Goal: Task Accomplishment & Management: Use online tool/utility

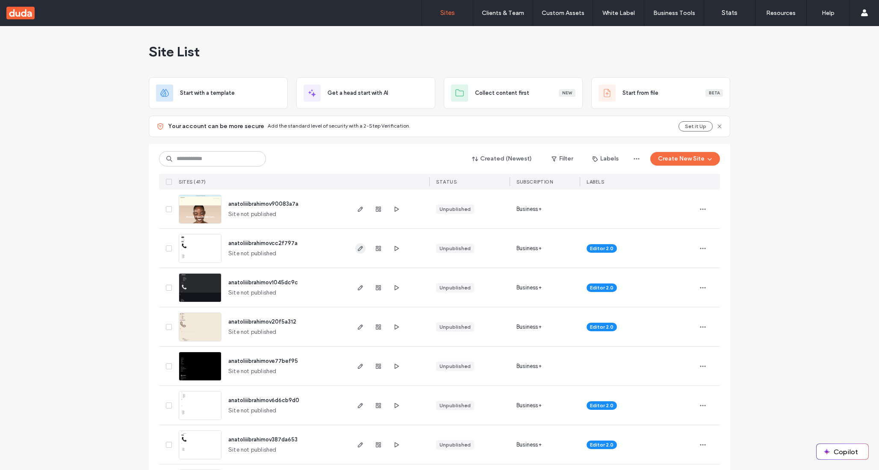
click at [355, 246] on span "button" at bounding box center [360, 249] width 10 height 10
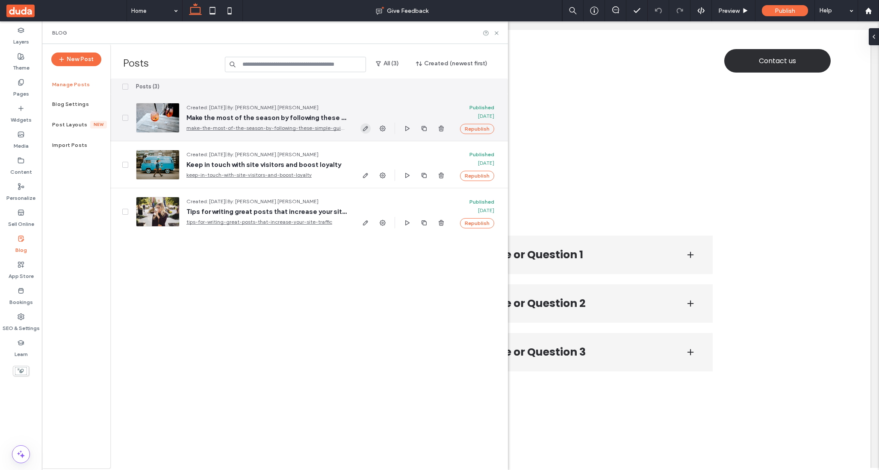
click at [362, 131] on icon "button" at bounding box center [365, 128] width 7 height 7
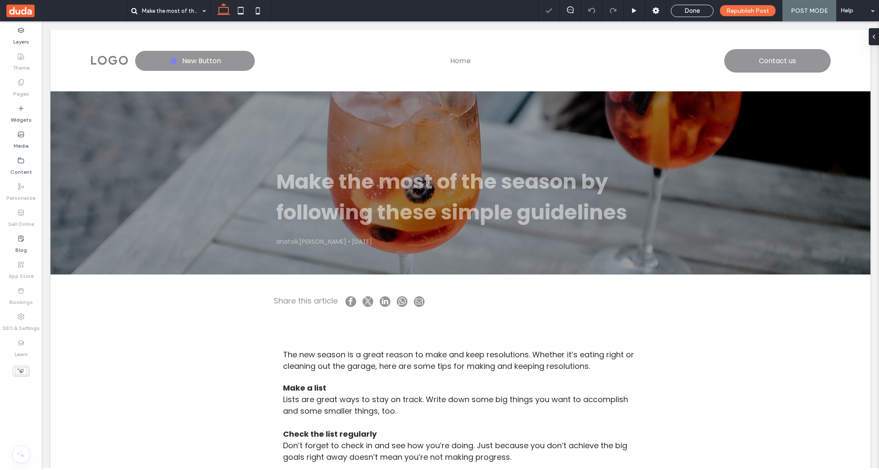
click at [267, 235] on div "Make the most of the season by following these simple guidelines anatolii.ibrah…" at bounding box center [460, 182] width 513 height 183
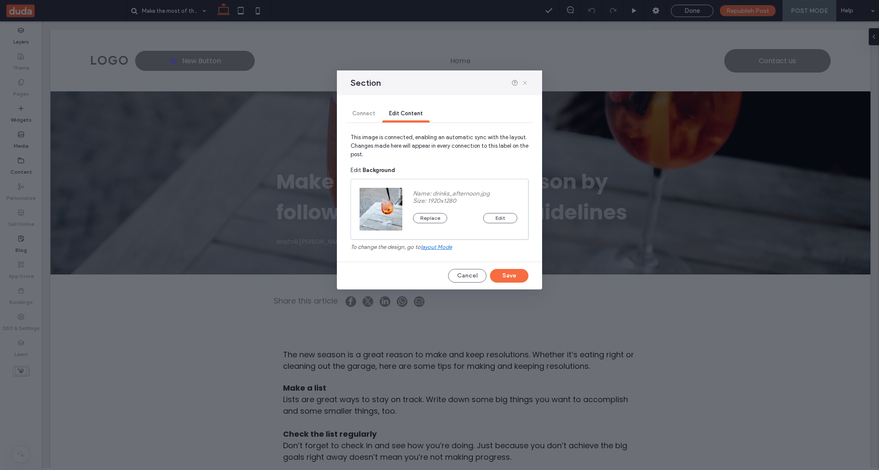
click at [524, 85] on icon at bounding box center [524, 82] width 7 height 7
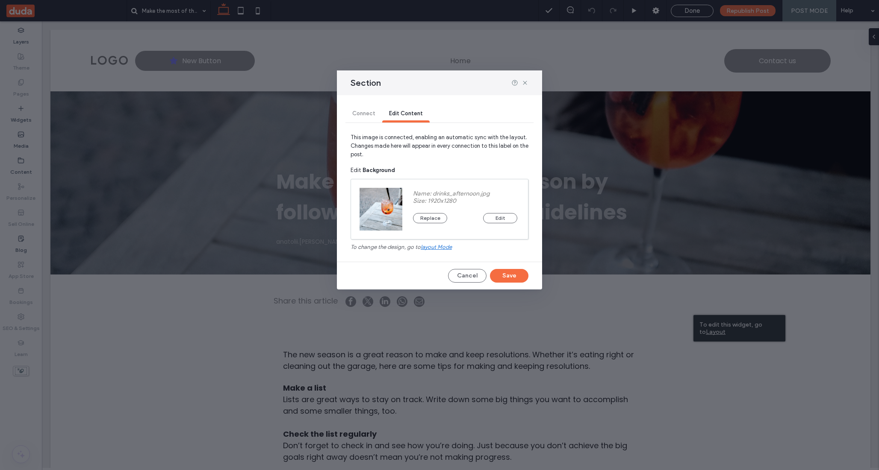
click at [467, 263] on div "Connect Edit Content This image is connected, enabling an automatic sync with t…" at bounding box center [439, 192] width 205 height 194
click at [469, 276] on button "Cancel" at bounding box center [467, 276] width 38 height 14
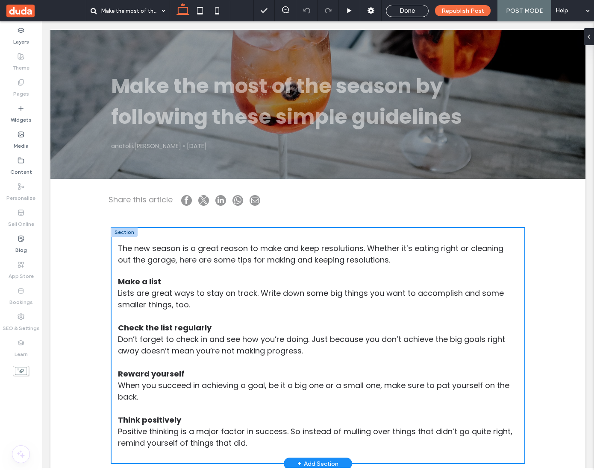
click at [503, 234] on div "The new season is a great reason to make and keep resolutions. Whether it’s eat…" at bounding box center [318, 346] width 414 height 237
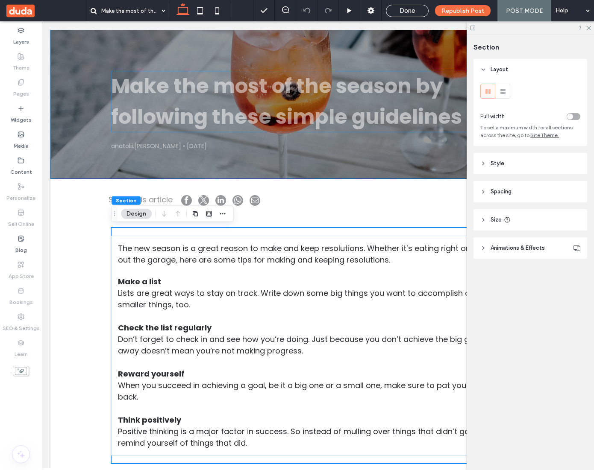
click at [208, 117] on h1 "Make the most of the season by following these simple guidelines" at bounding box center [318, 102] width 414 height 62
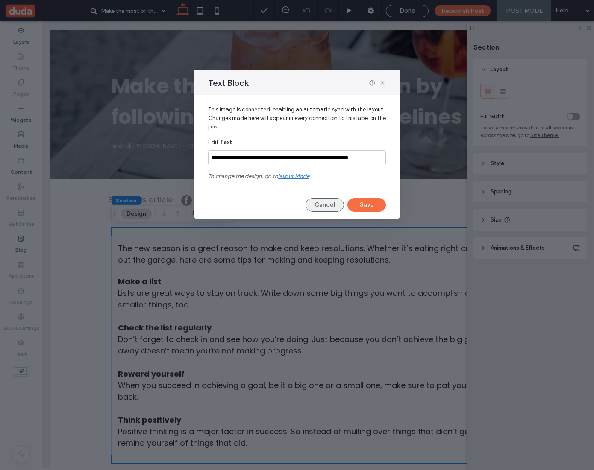
click at [323, 201] on button "Cancel" at bounding box center [325, 205] width 38 height 14
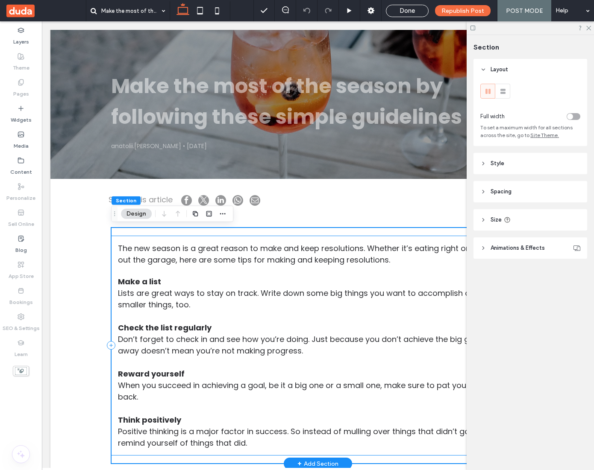
click at [112, 248] on div "The new season is a great reason to make and keep resolutions. Whether it’s eat…" at bounding box center [318, 346] width 414 height 220
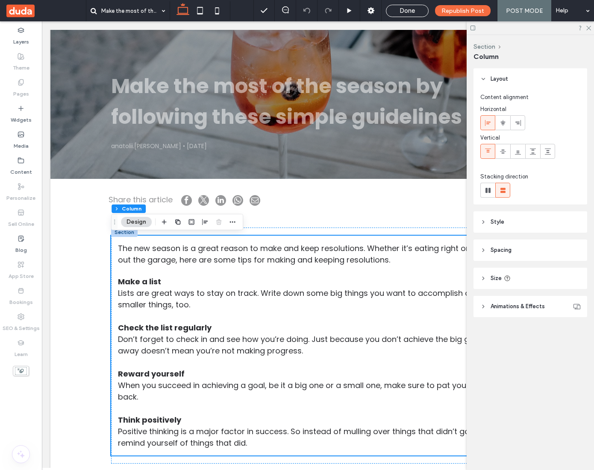
click at [97, 245] on div "Make the most of the season by following these simple guidelines anatolii.ibrah…" at bounding box center [317, 388] width 535 height 785
click at [80, 235] on div "Make the most of the season by following these simple guidelines anatolii.ibrah…" at bounding box center [317, 388] width 535 height 785
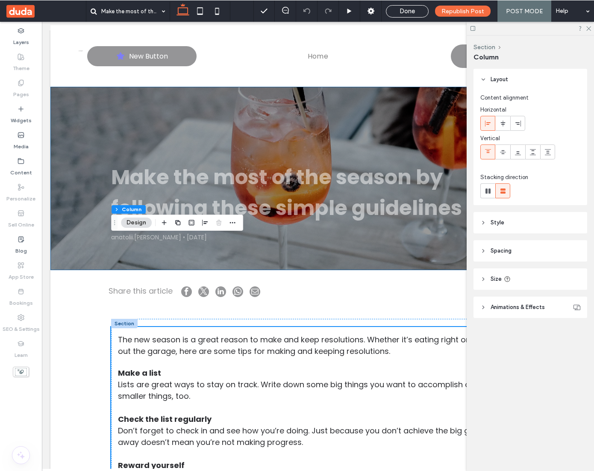
scroll to position [0, 0]
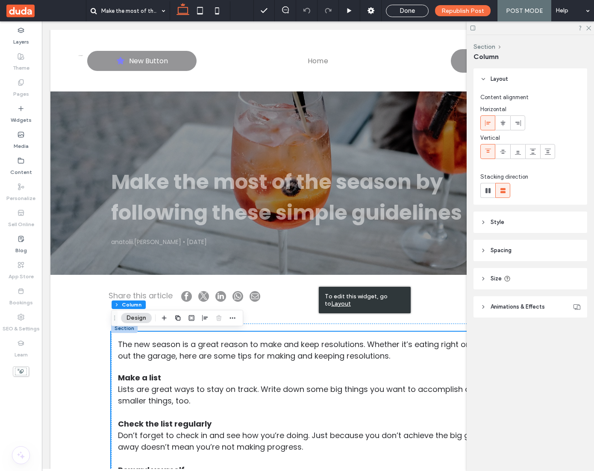
click at [25, 8] on use at bounding box center [20, 10] width 28 height 13
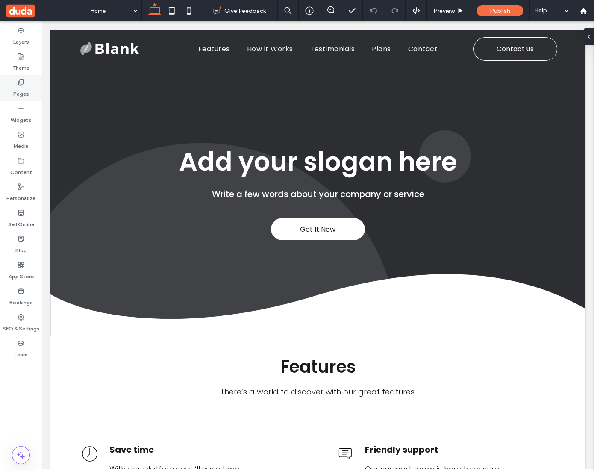
click at [24, 92] on label "Pages" at bounding box center [21, 92] width 16 height 12
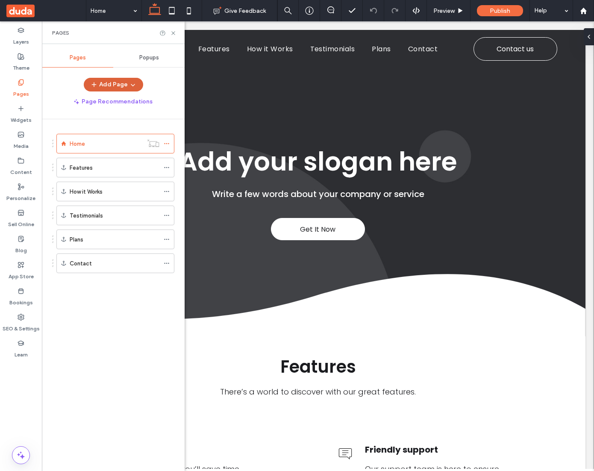
click at [118, 85] on button "Add Page" at bounding box center [113, 85] width 59 height 14
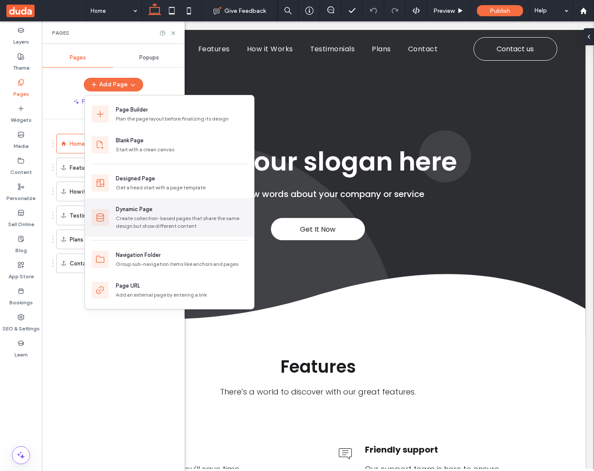
click at [151, 205] on div "Dynamic Page Create collection-based pages that share the same design but show …" at bounding box center [169, 217] width 169 height 38
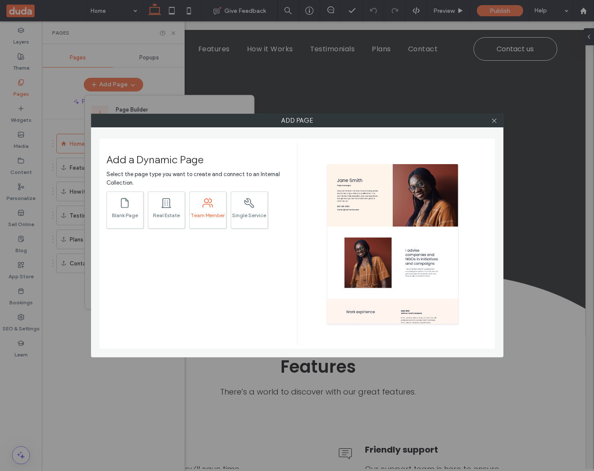
click at [200, 211] on div ".st0{fill:currentColor;} Team Member" at bounding box center [207, 209] width 37 height 37
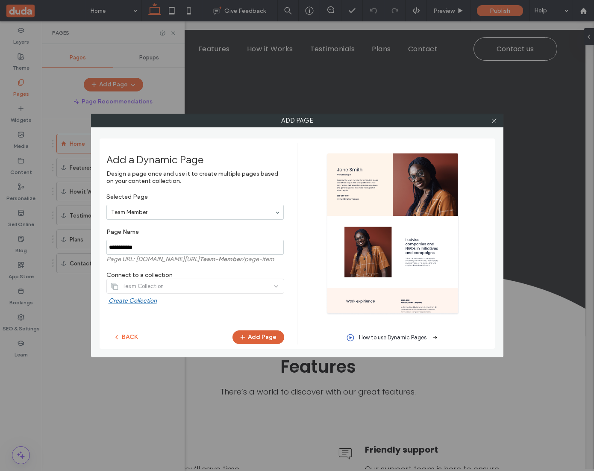
click at [275, 336] on button "Add Page" at bounding box center [258, 337] width 52 height 14
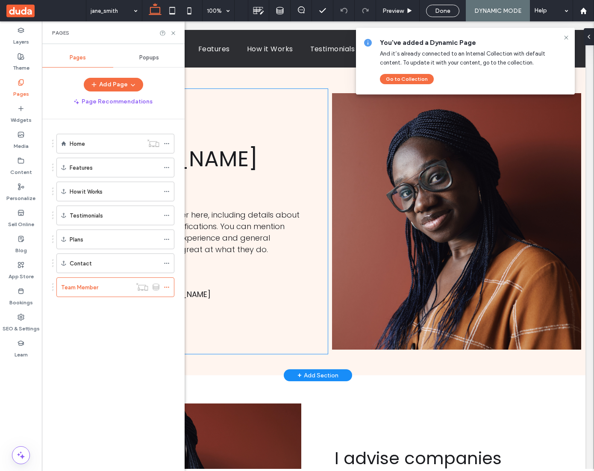
click at [291, 97] on div "Jane Smith Product Manager Describe the team member here, including details abo…" at bounding box center [188, 221] width 277 height 265
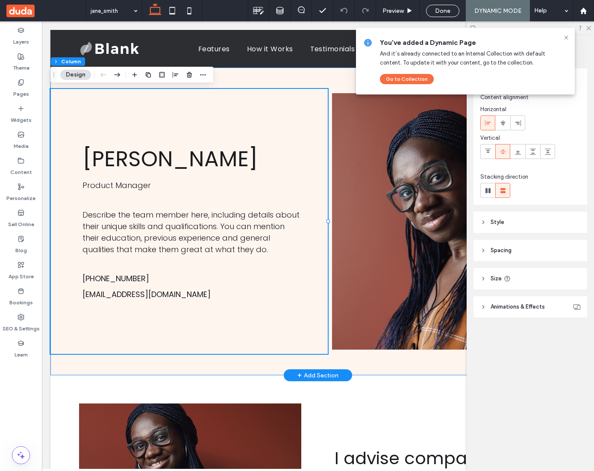
click at [244, 82] on div "Jane Smith Product Manager Describe the team member here, including details abo…" at bounding box center [317, 222] width 535 height 308
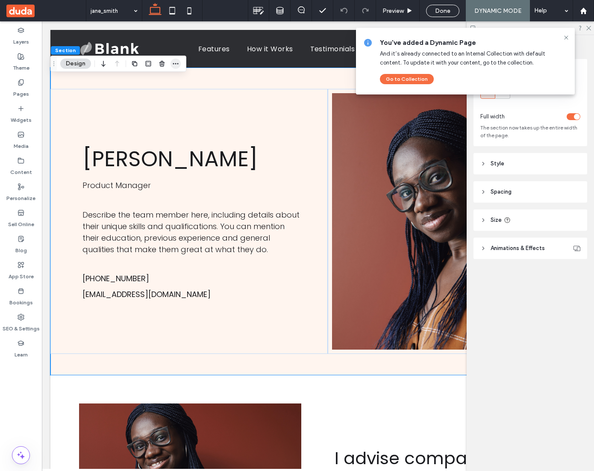
click at [176, 66] on icon "button" at bounding box center [175, 63] width 7 height 7
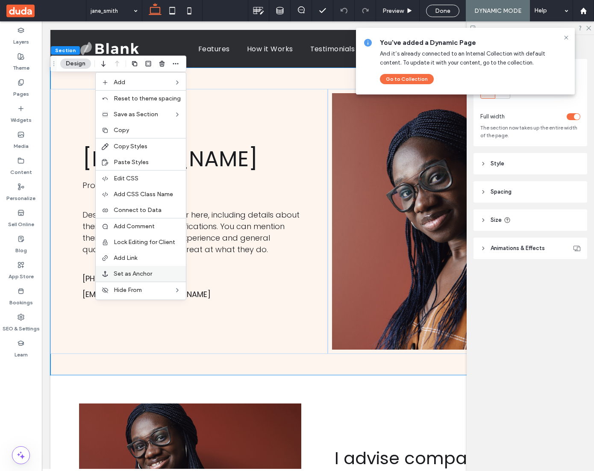
click at [152, 273] on span "Set as Anchor" at bounding box center [133, 273] width 38 height 7
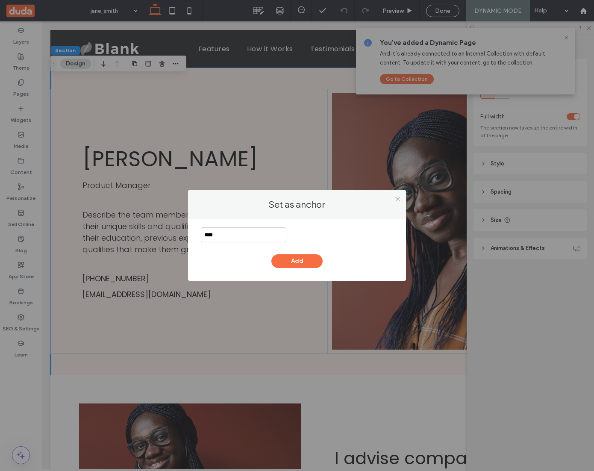
type input "****"
click at [313, 264] on button "Add" at bounding box center [296, 261] width 51 height 14
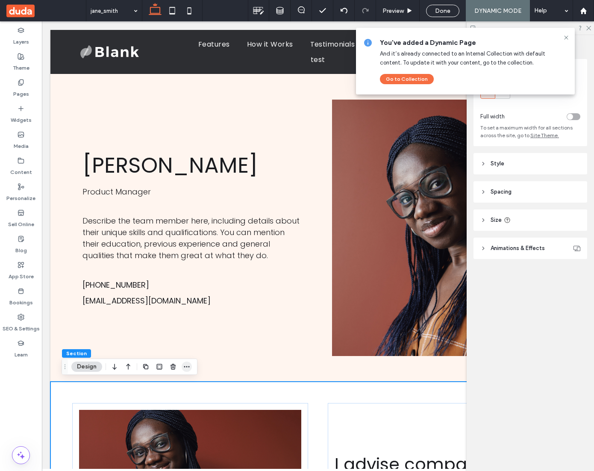
click at [188, 367] on icon "button" at bounding box center [186, 366] width 7 height 7
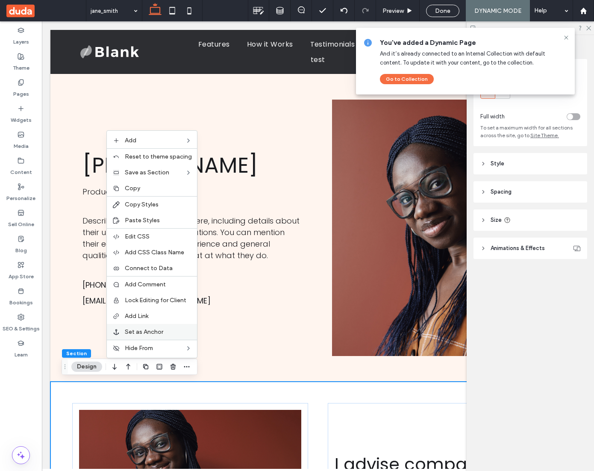
click at [162, 334] on span "Set as Anchor" at bounding box center [144, 331] width 38 height 7
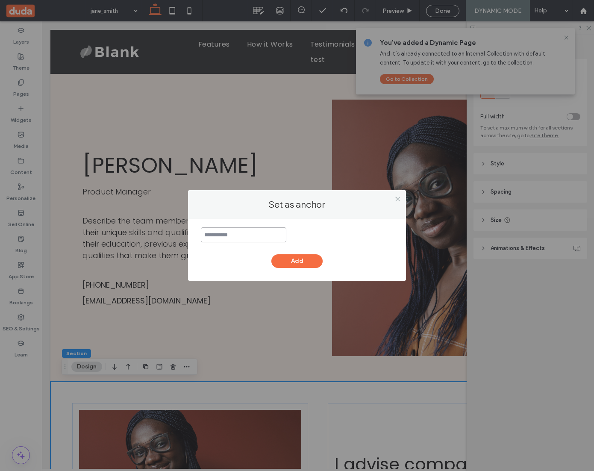
click at [230, 239] on input at bounding box center [243, 234] width 85 height 15
type input "******"
click at [291, 261] on button "Add" at bounding box center [296, 261] width 51 height 14
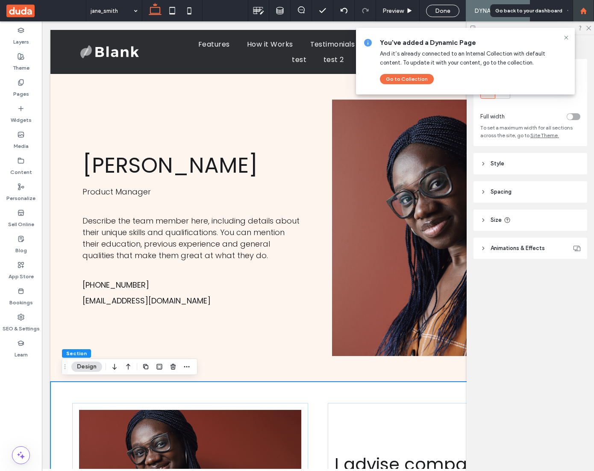
click at [584, 13] on icon at bounding box center [583, 10] width 7 height 7
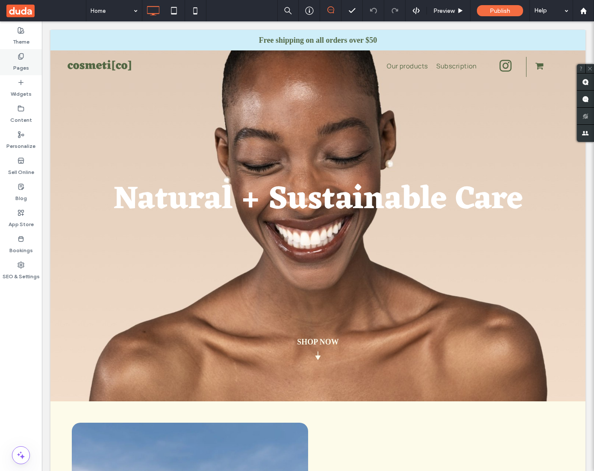
click at [22, 63] on label "Pages" at bounding box center [21, 66] width 16 height 12
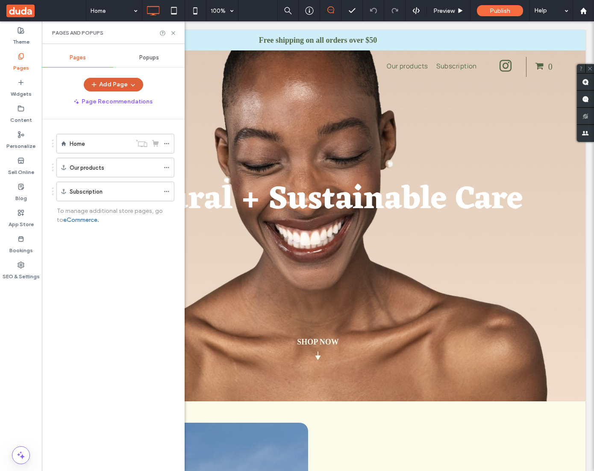
click at [135, 83] on icon "button" at bounding box center [132, 84] width 7 height 7
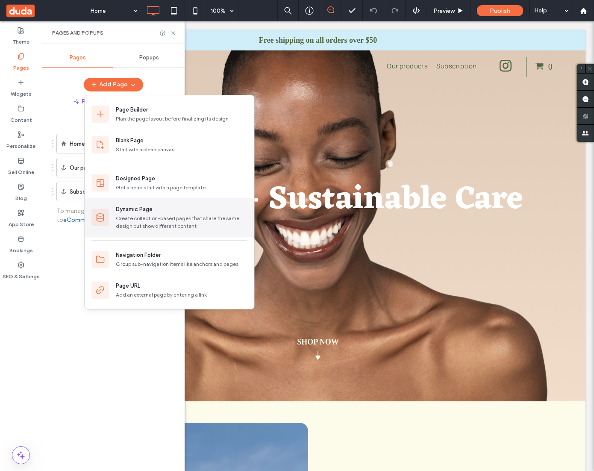
click at [147, 212] on div "Dynamic Page" at bounding box center [134, 209] width 37 height 9
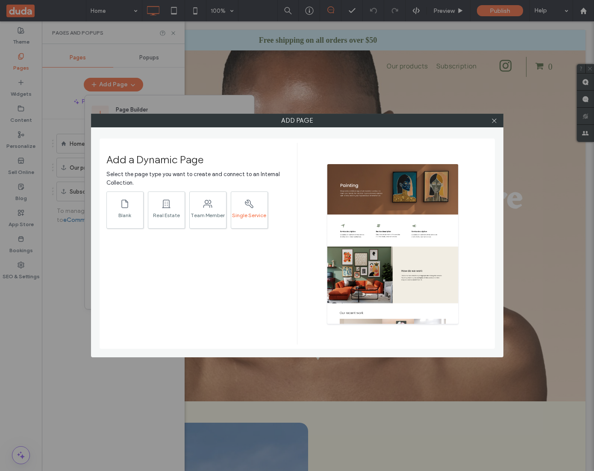
click at [254, 209] on div at bounding box center [249, 203] width 12 height 18
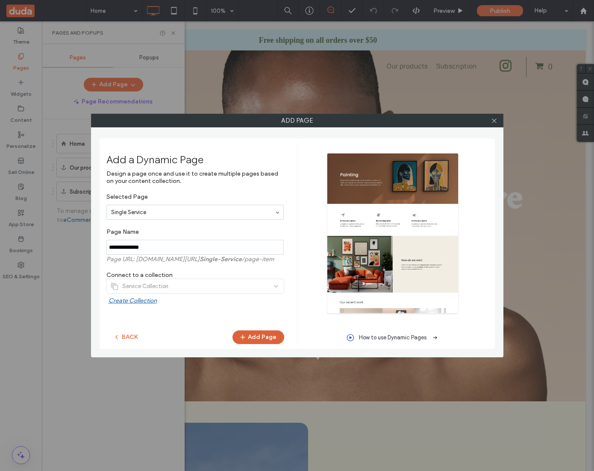
click at [253, 340] on button "Add Page" at bounding box center [258, 337] width 52 height 14
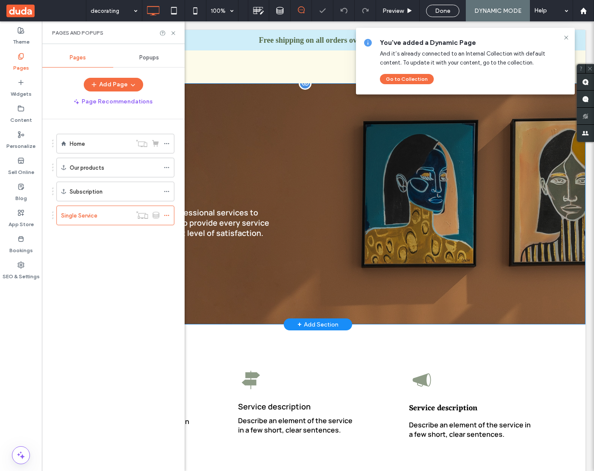
click at [219, 90] on div "Decorating We provide a wide range of professional services to meet your needs.…" at bounding box center [317, 203] width 535 height 241
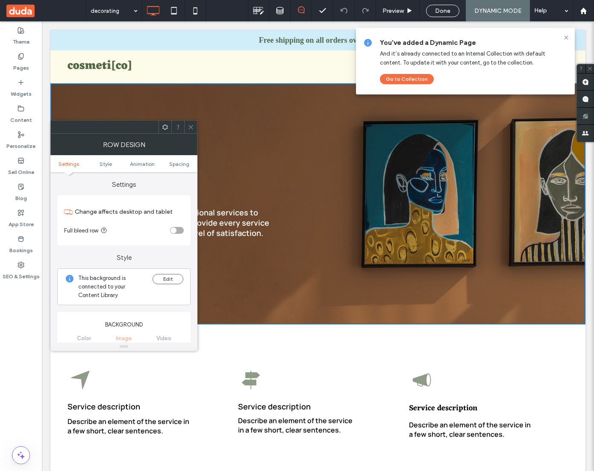
click at [192, 131] on span at bounding box center [191, 127] width 6 height 13
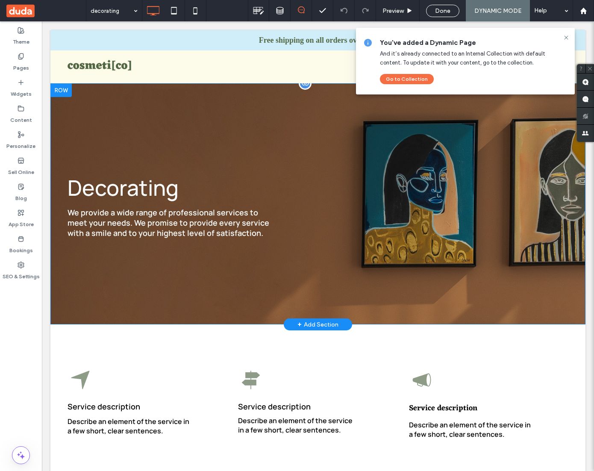
click at [62, 90] on div at bounding box center [60, 90] width 21 height 14
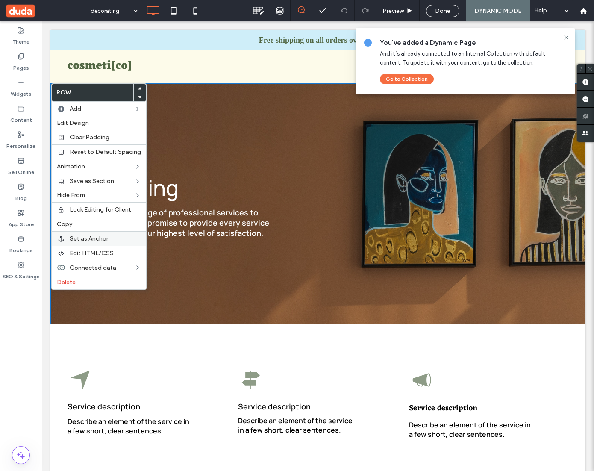
click at [103, 235] on div "Set as Anchor" at bounding box center [99, 238] width 94 height 15
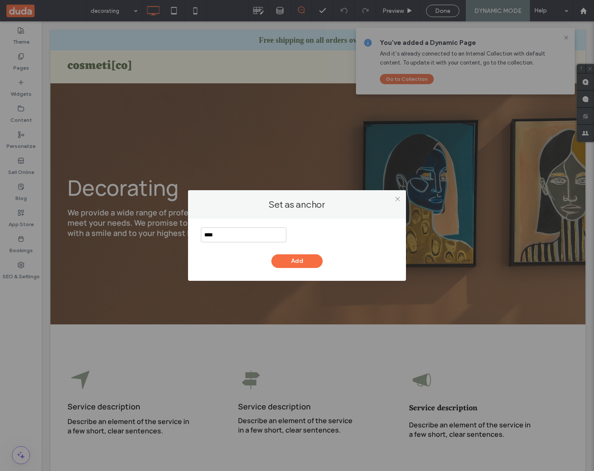
type input "****"
click at [316, 265] on button "Add" at bounding box center [296, 261] width 51 height 14
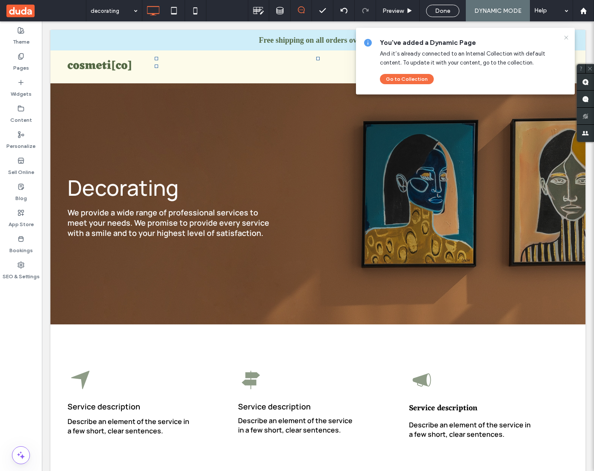
click at [567, 35] on icon at bounding box center [566, 37] width 7 height 7
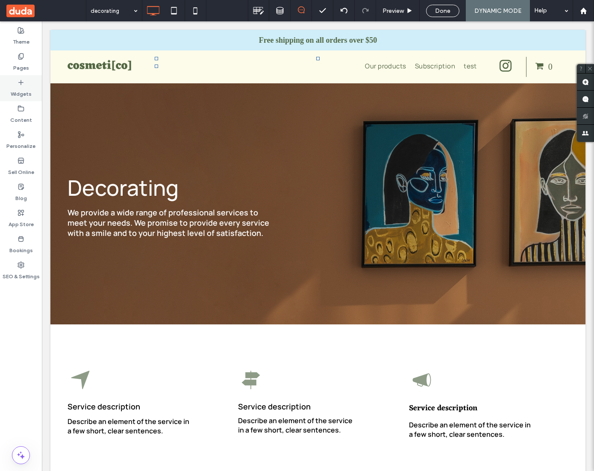
click at [24, 89] on label "Widgets" at bounding box center [21, 92] width 21 height 12
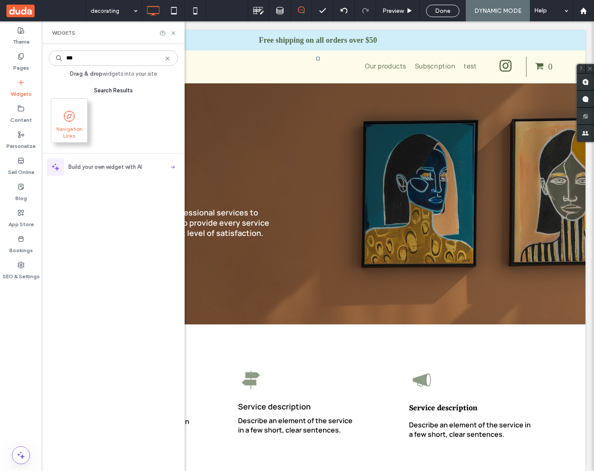
type input "***"
click at [57, 121] on span at bounding box center [69, 115] width 36 height 19
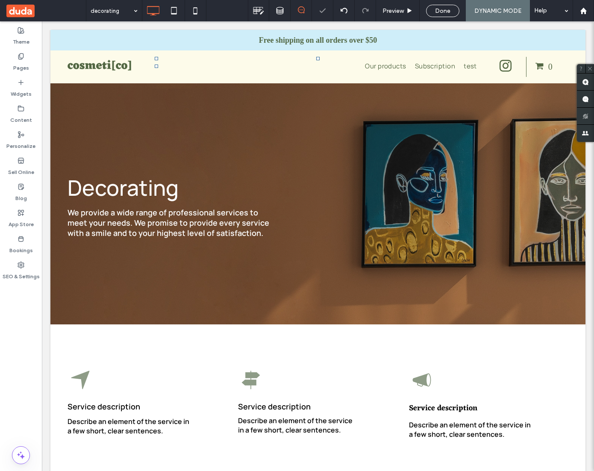
click at [58, 121] on div at bounding box center [297, 235] width 594 height 471
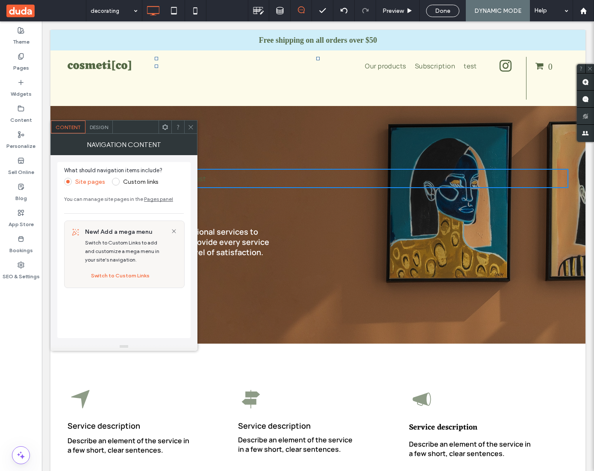
click at [148, 179] on label "Custom links" at bounding box center [140, 181] width 35 height 7
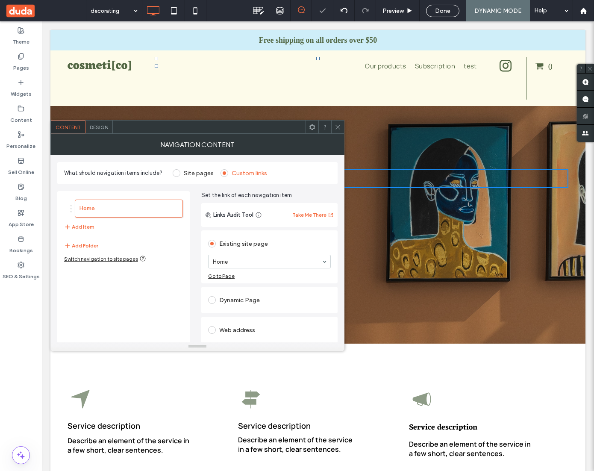
scroll to position [32, 0]
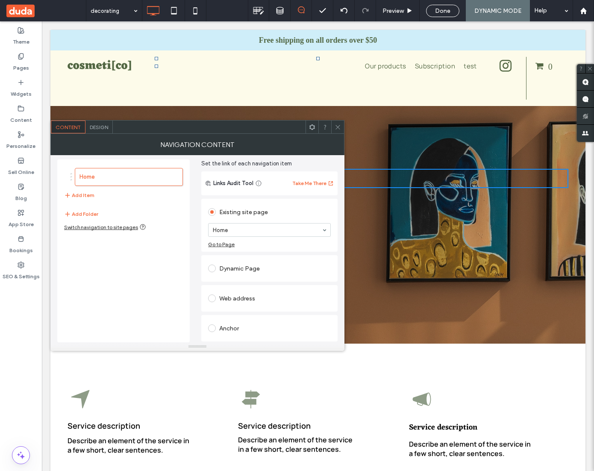
click at [220, 325] on div "Anchor" at bounding box center [269, 328] width 123 height 14
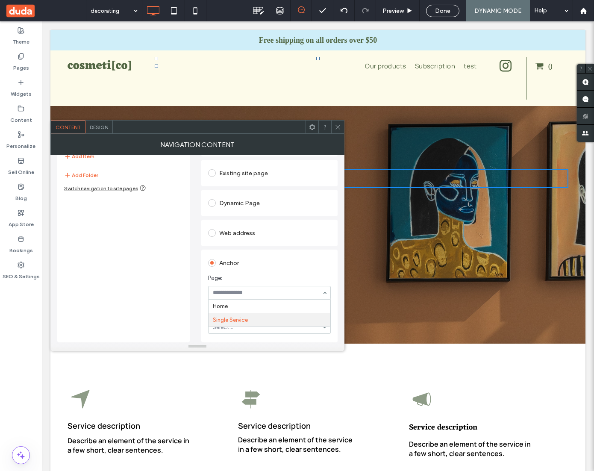
click at [271, 276] on span "Page:" at bounding box center [267, 278] width 119 height 9
click at [264, 328] on div "Bottom" at bounding box center [269, 327] width 123 height 14
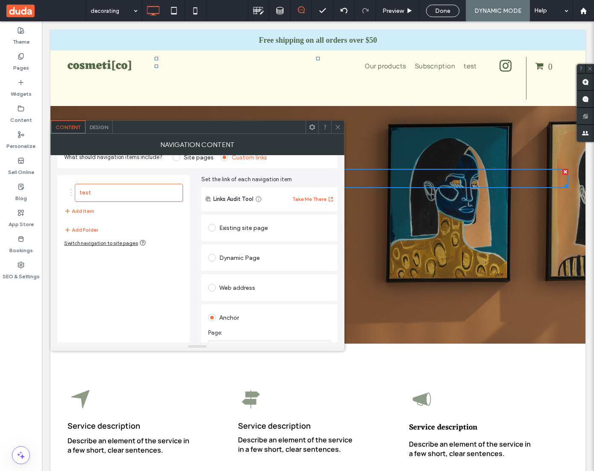
scroll to position [0, 0]
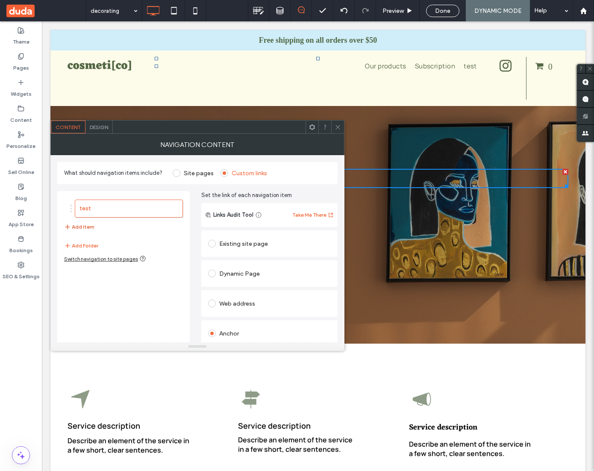
click at [86, 226] on button "Add Item" at bounding box center [79, 227] width 30 height 10
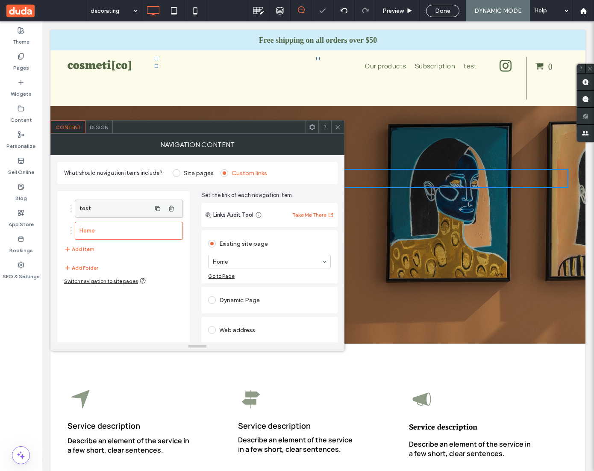
click at [106, 212] on label "test" at bounding box center [114, 208] width 71 height 17
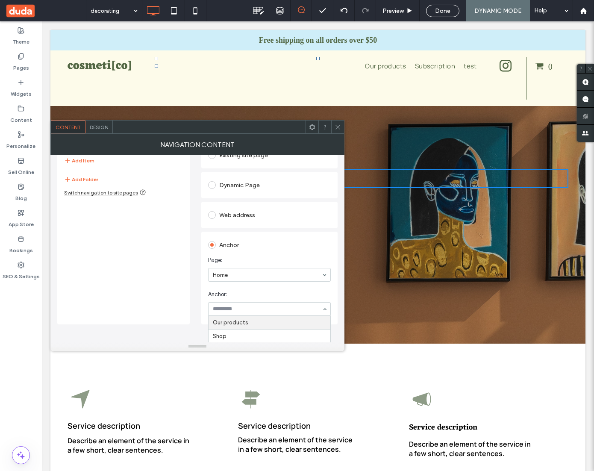
scroll to position [132, 0]
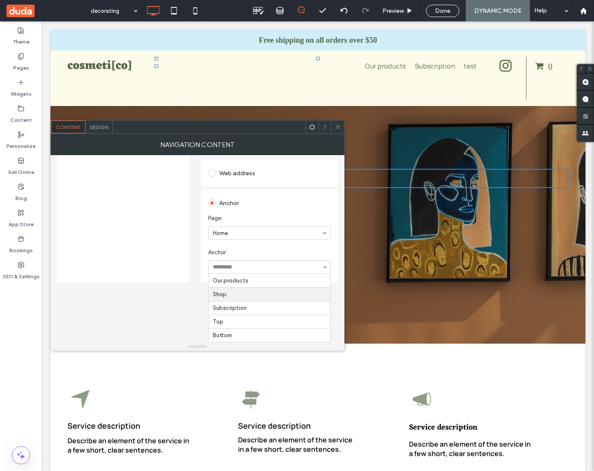
click at [172, 246] on div "test Home Add Item Add Folder Switch navigation to site pages" at bounding box center [123, 172] width 132 height 222
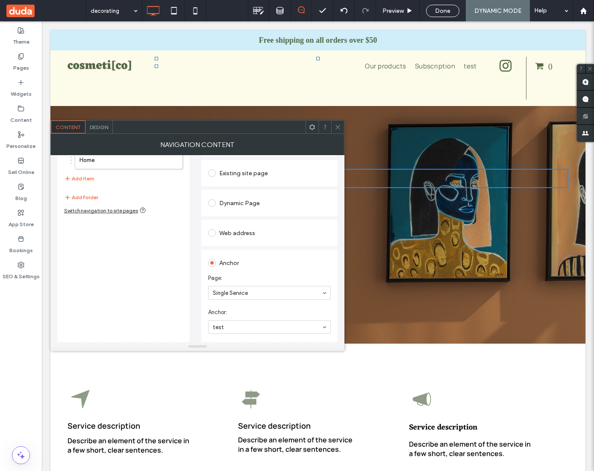
scroll to position [71, 0]
click at [17, 411] on div "Theme Pages Widgets Content Personalize Sell Online Blog App Store Bookings SEO…" at bounding box center [21, 246] width 42 height 450
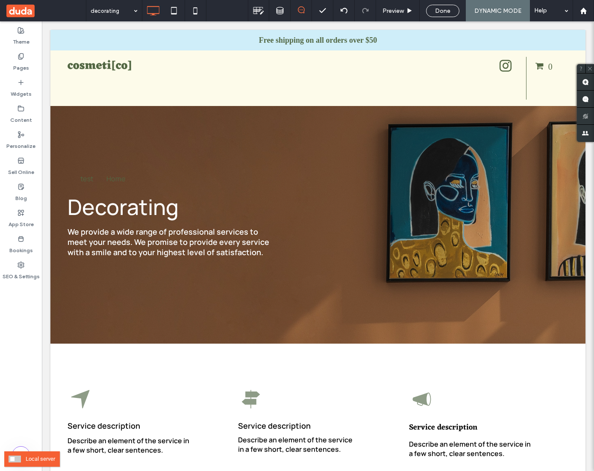
click at [14, 457] on span at bounding box center [15, 459] width 12 height 7
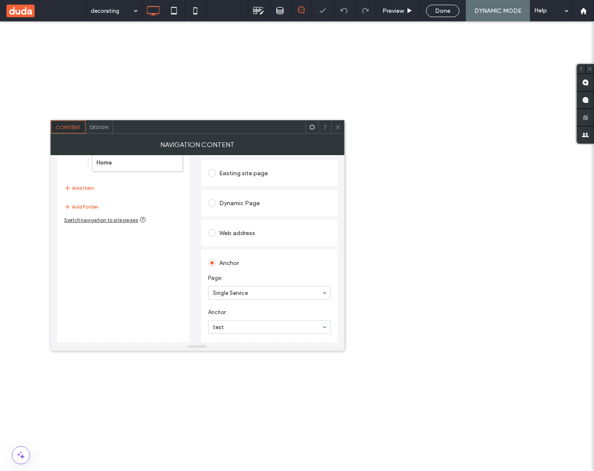
scroll to position [71, 0]
